Goal: Task Accomplishment & Management: Use online tool/utility

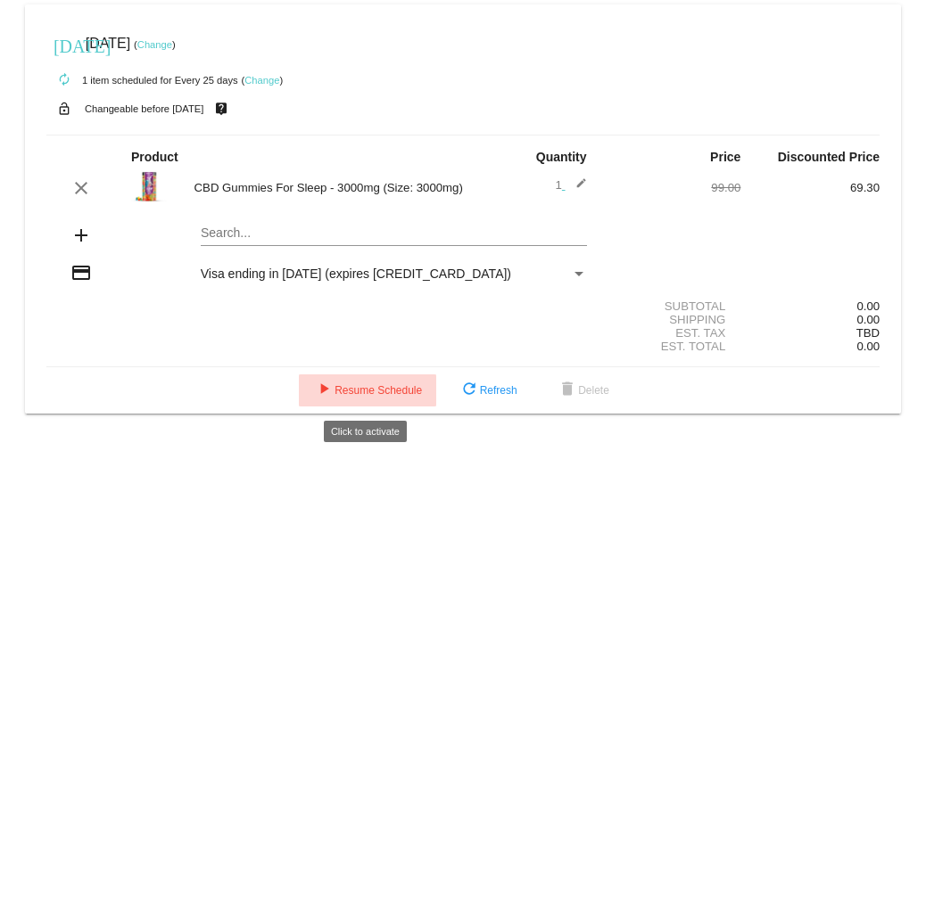
click at [363, 392] on span "play_arrow Resume Schedule" at bounding box center [367, 390] width 109 height 12
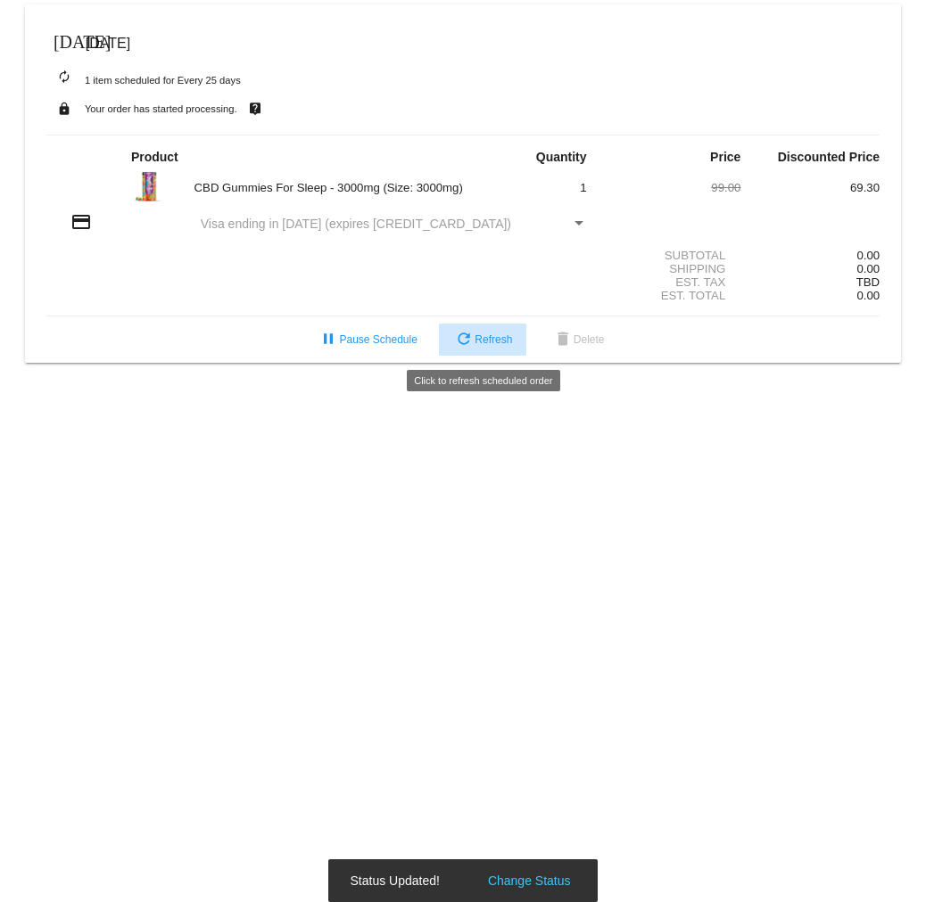
click at [480, 340] on span "refresh Refresh" at bounding box center [482, 340] width 59 height 12
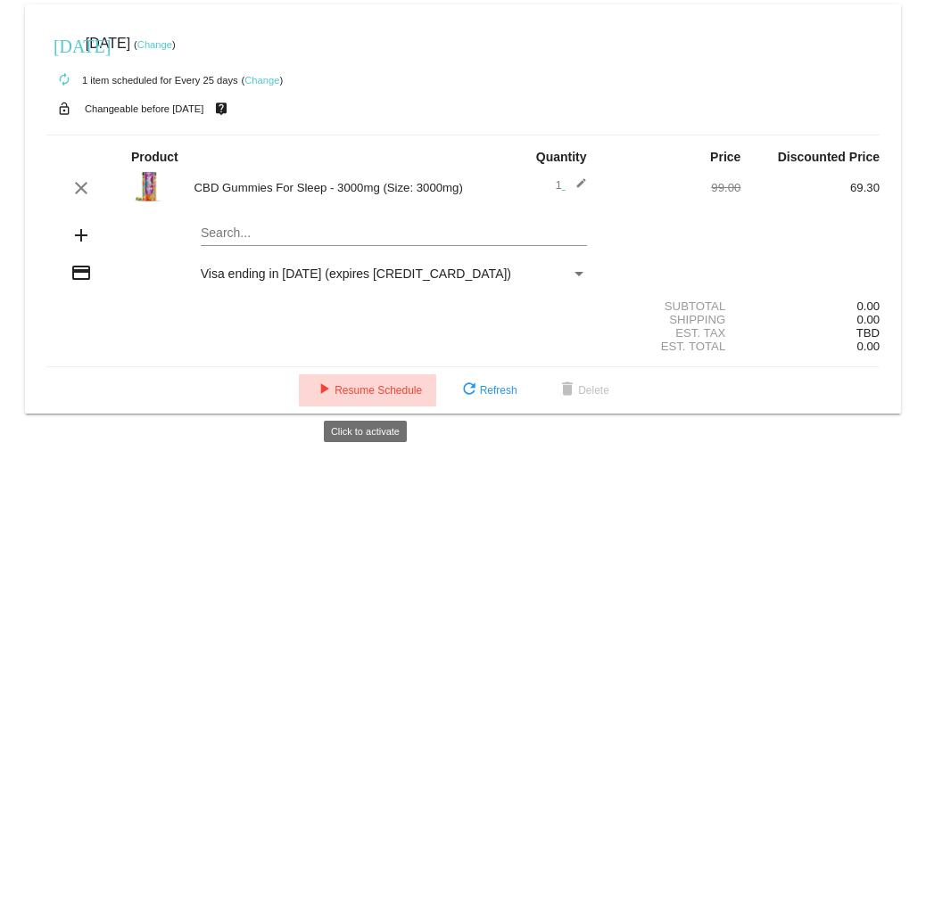
click at [379, 392] on span "play_arrow Resume Schedule" at bounding box center [367, 390] width 109 height 12
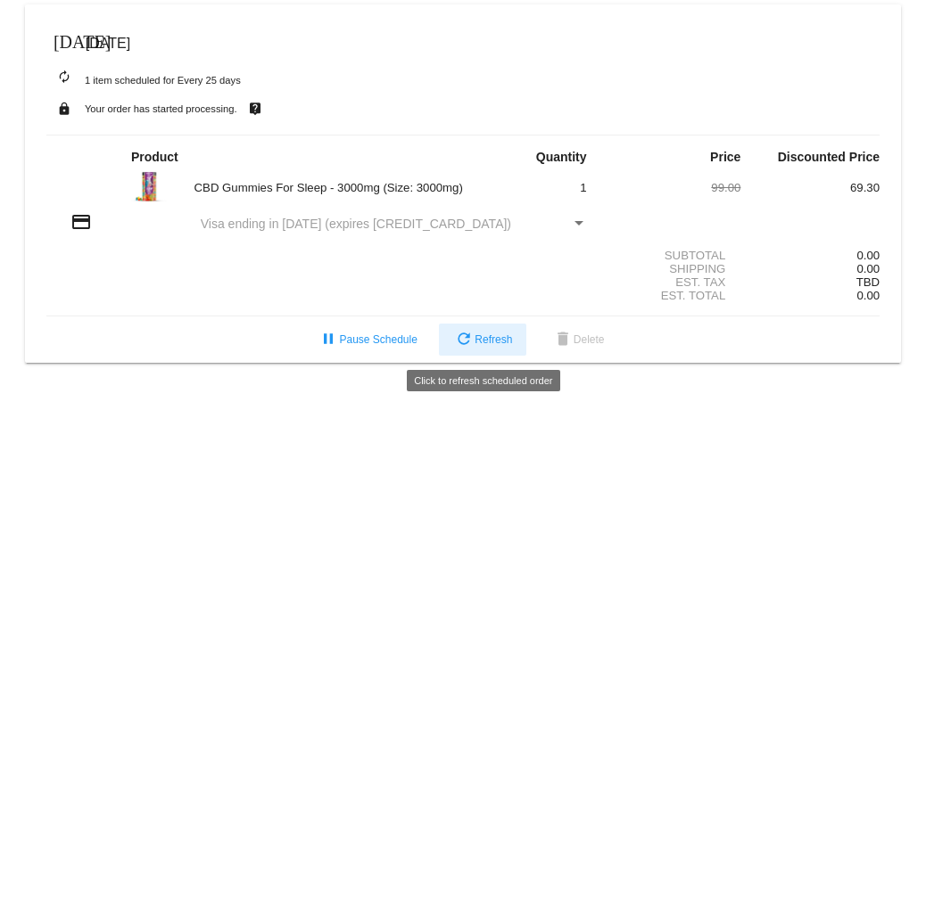
click at [493, 342] on span "refresh Refresh" at bounding box center [482, 340] width 59 height 12
